Goal: Information Seeking & Learning: Learn about a topic

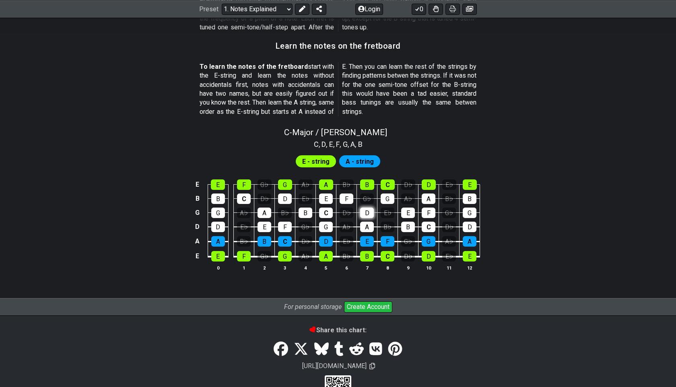
scroll to position [732, 0]
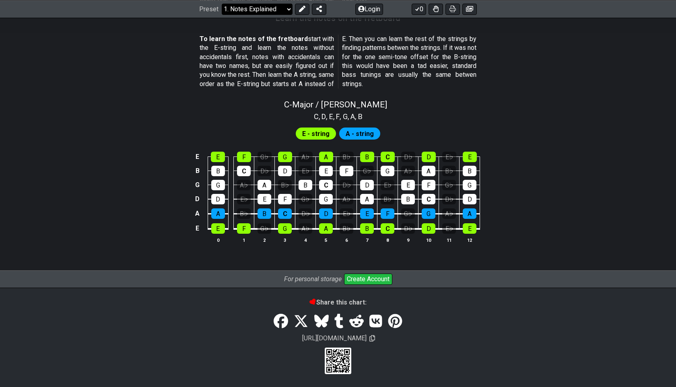
click at [283, 10] on select "Welcome to #fretflip! Initial Preset Custom Preset Minor Pentatonic Major Penta…" at bounding box center [257, 8] width 71 height 11
click at [222, 14] on select "Welcome to #fretflip! Initial Preset Custom Preset Minor Pentatonic Major Penta…" at bounding box center [257, 8] width 71 height 11
select select "/scale-degrees-and-intervals"
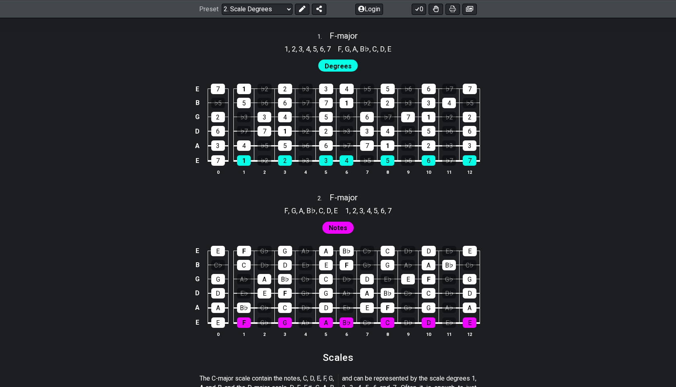
scroll to position [506, 0]
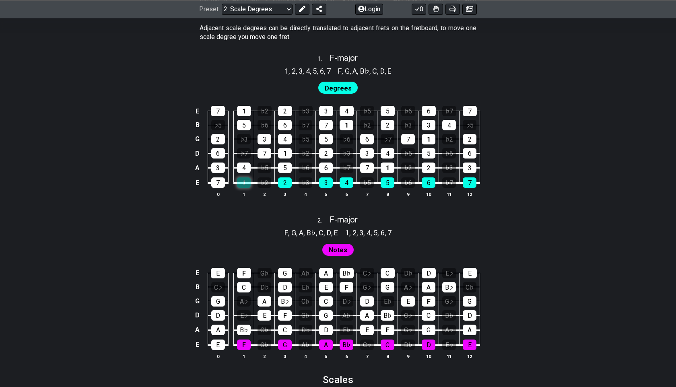
click at [243, 186] on div "1" at bounding box center [244, 183] width 14 height 10
click at [239, 190] on th "1" at bounding box center [244, 194] width 21 height 8
click at [241, 182] on div "1" at bounding box center [244, 183] width 14 height 10
click at [279, 184] on div "2" at bounding box center [285, 183] width 14 height 10
click at [281, 184] on div "2" at bounding box center [285, 183] width 14 height 10
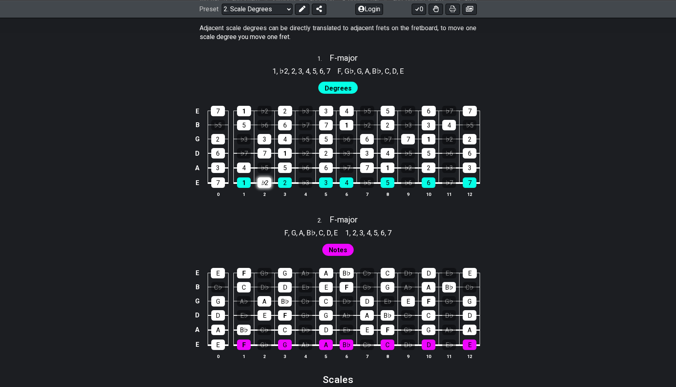
click at [265, 182] on div "♭2" at bounding box center [265, 183] width 14 height 10
click at [264, 182] on div "♭2" at bounding box center [265, 183] width 14 height 10
click at [265, 182] on div "♭2" at bounding box center [265, 183] width 14 height 10
click at [283, 184] on div "2" at bounding box center [285, 183] width 14 height 10
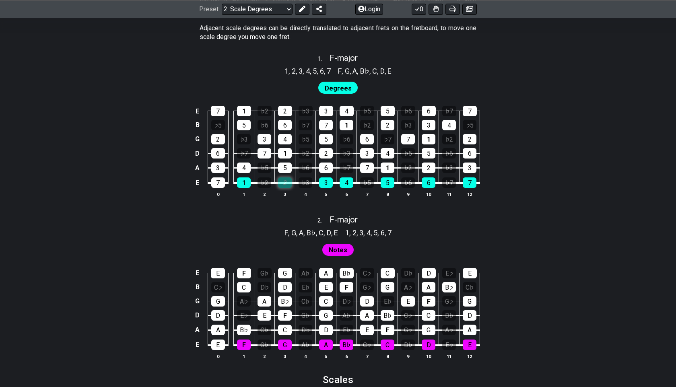
click at [280, 186] on div "2" at bounding box center [285, 183] width 14 height 10
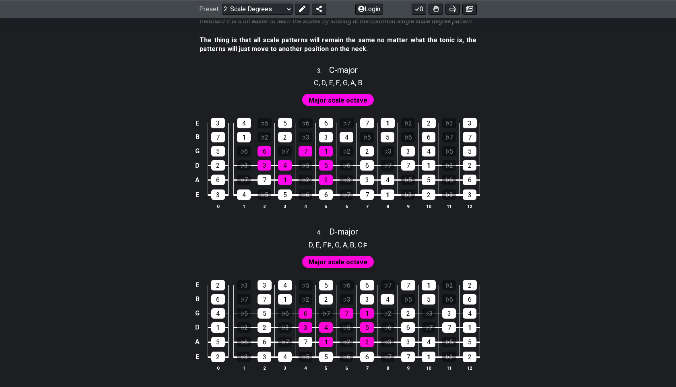
scroll to position [958, 0]
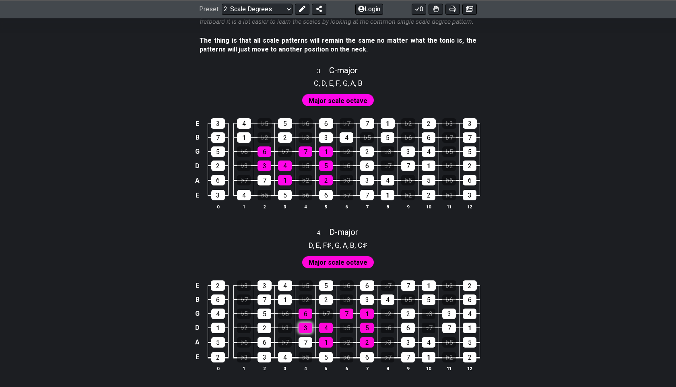
click at [304, 326] on div "3" at bounding box center [306, 328] width 14 height 10
click at [304, 325] on div "3" at bounding box center [306, 328] width 14 height 10
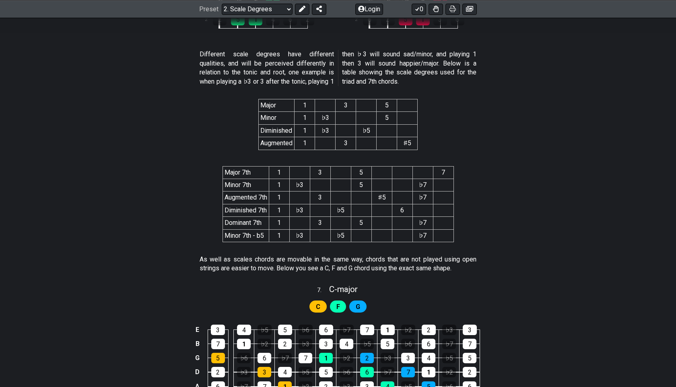
scroll to position [1516, 0]
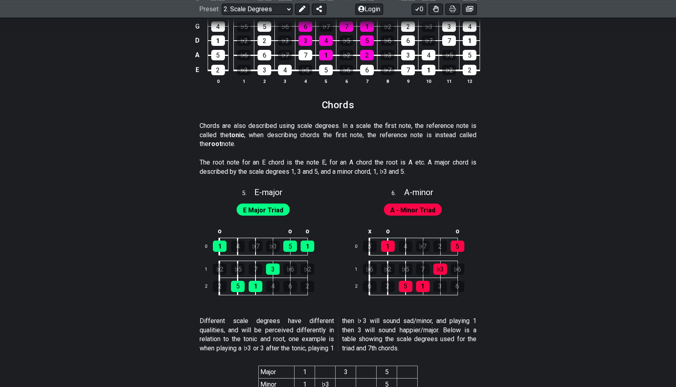
click at [144, 109] on section "Chords" at bounding box center [338, 107] width 628 height 21
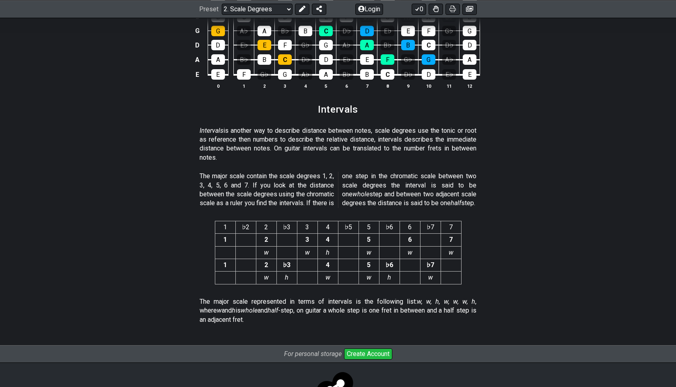
scroll to position [1990, 0]
